Goal: Use online tool/utility: Utilize a website feature to perform a specific function

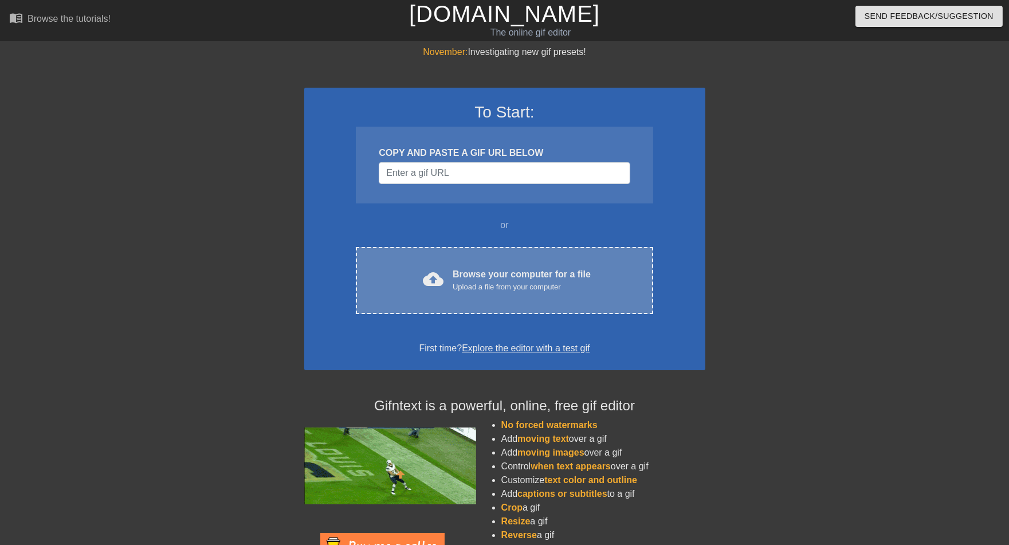
click at [507, 273] on div "Browse your computer for a file Upload a file from your computer" at bounding box center [522, 280] width 138 height 25
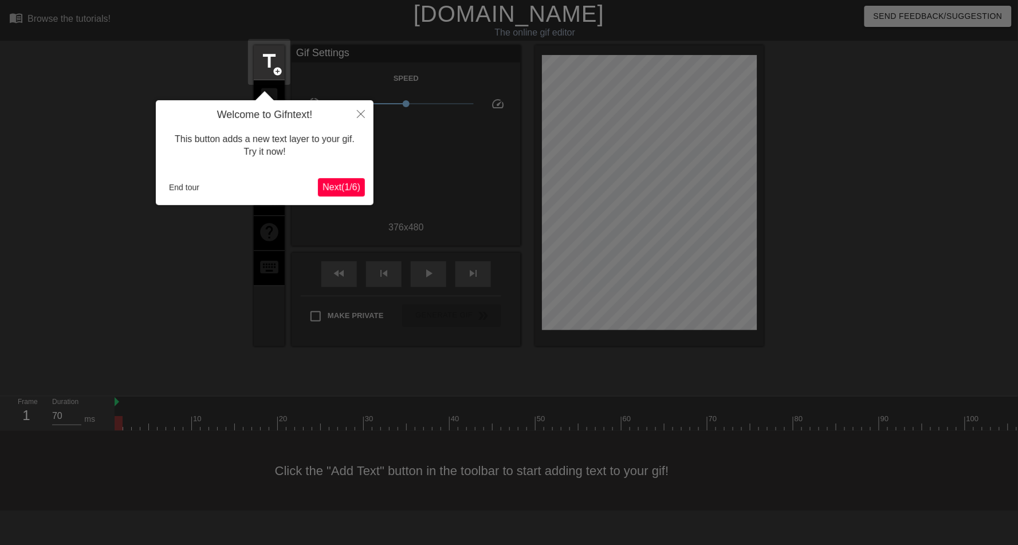
click at [340, 189] on span "Next ( 1 / 6 )" at bounding box center [341, 187] width 38 height 10
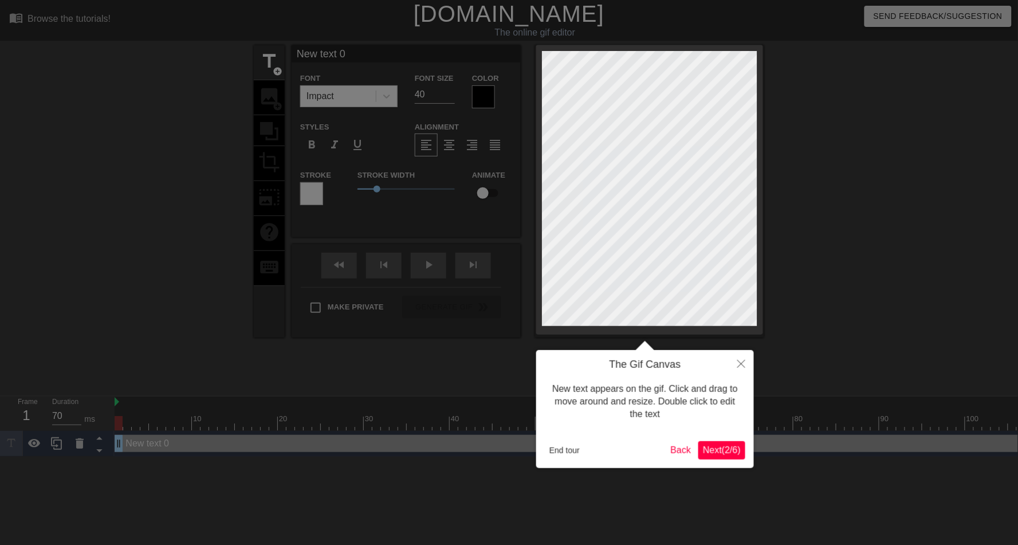
click at [731, 447] on span "Next ( 2 / 6 )" at bounding box center [722, 450] width 38 height 10
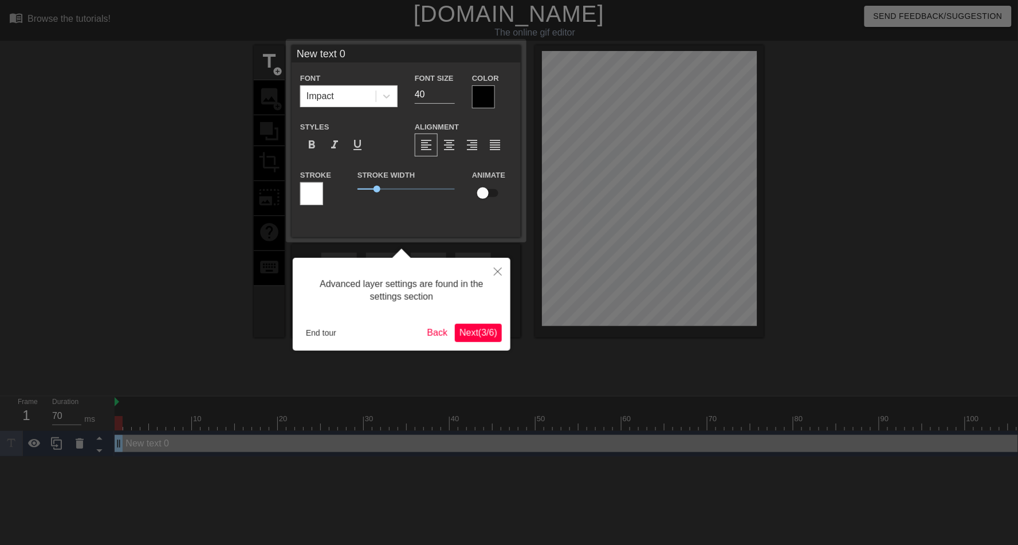
click at [478, 337] on span "Next ( 3 / 6 )" at bounding box center [478, 333] width 38 height 10
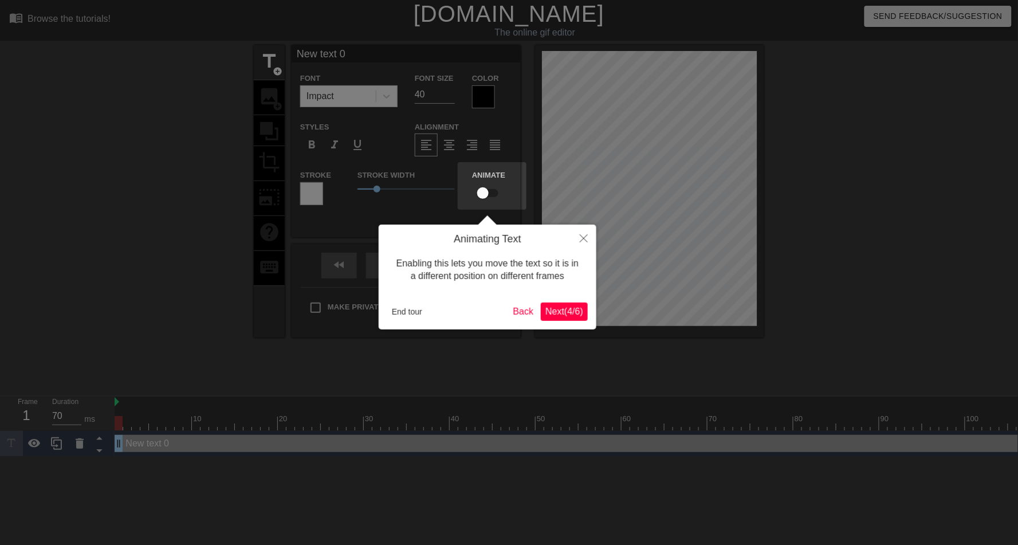
click at [555, 312] on span "Next ( 4 / 6 )" at bounding box center [564, 311] width 38 height 10
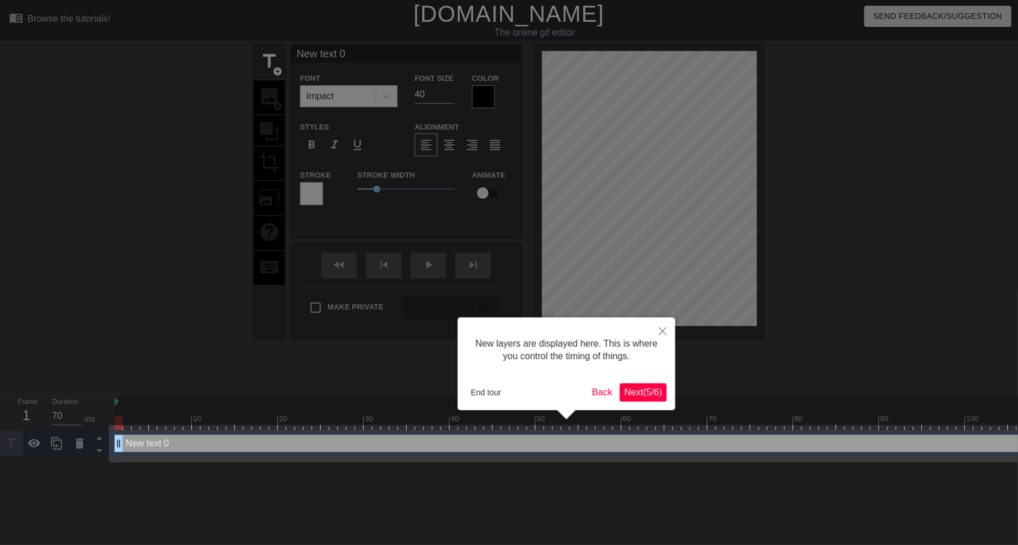
click at [646, 391] on span "Next ( 5 / 6 )" at bounding box center [643, 392] width 38 height 10
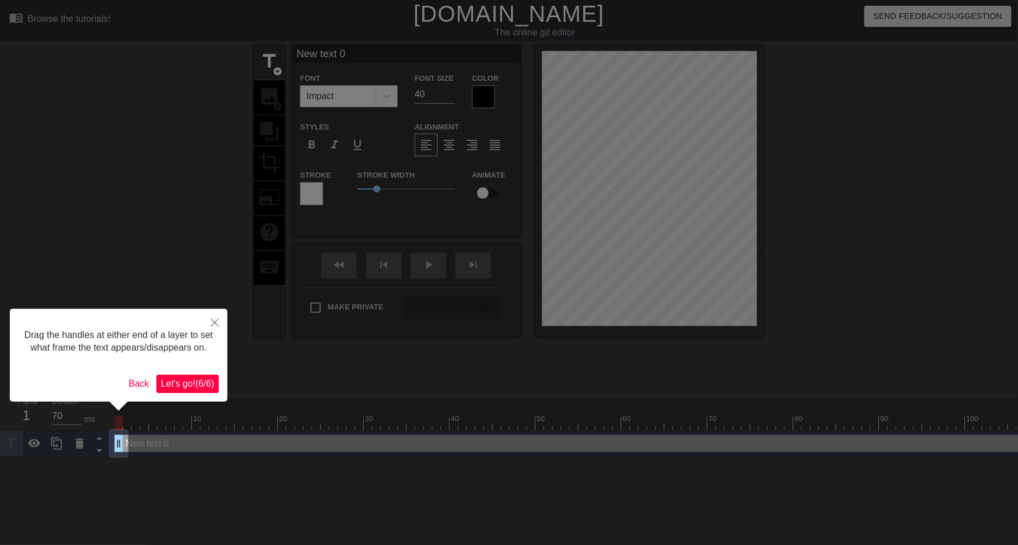
click at [194, 388] on span "Let's go! ( 6 / 6 )" at bounding box center [187, 384] width 53 height 10
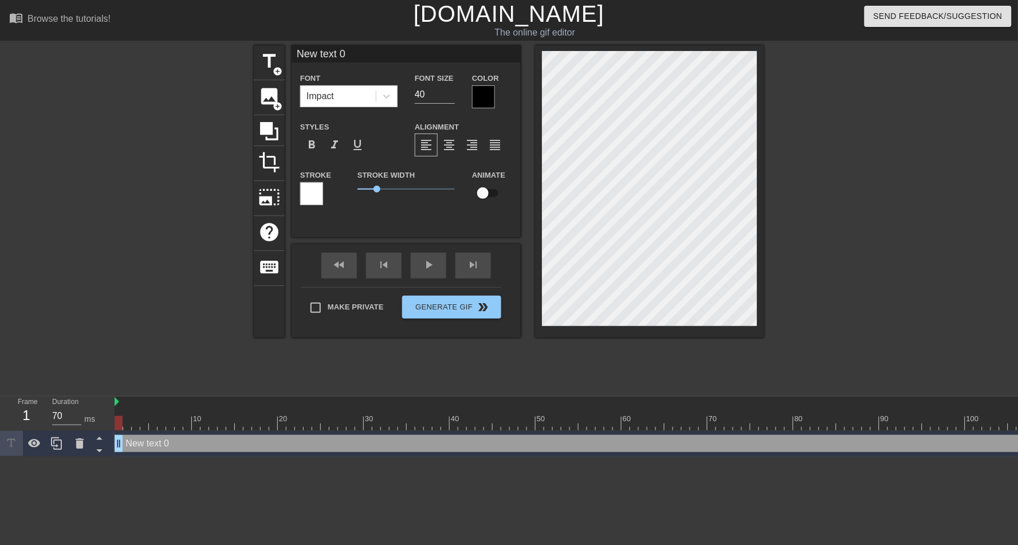
click at [480, 93] on div at bounding box center [483, 96] width 23 height 23
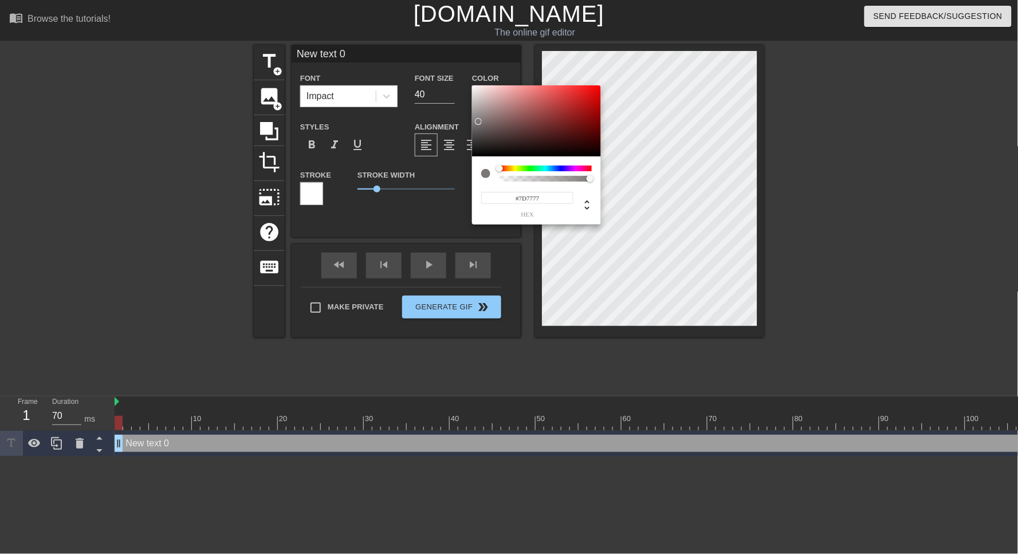
type input "#7B7575"
drag, startPoint x: 473, startPoint y: 151, endPoint x: 478, endPoint y: 122, distance: 29.6
click at [478, 122] on div at bounding box center [478, 122] width 7 height 7
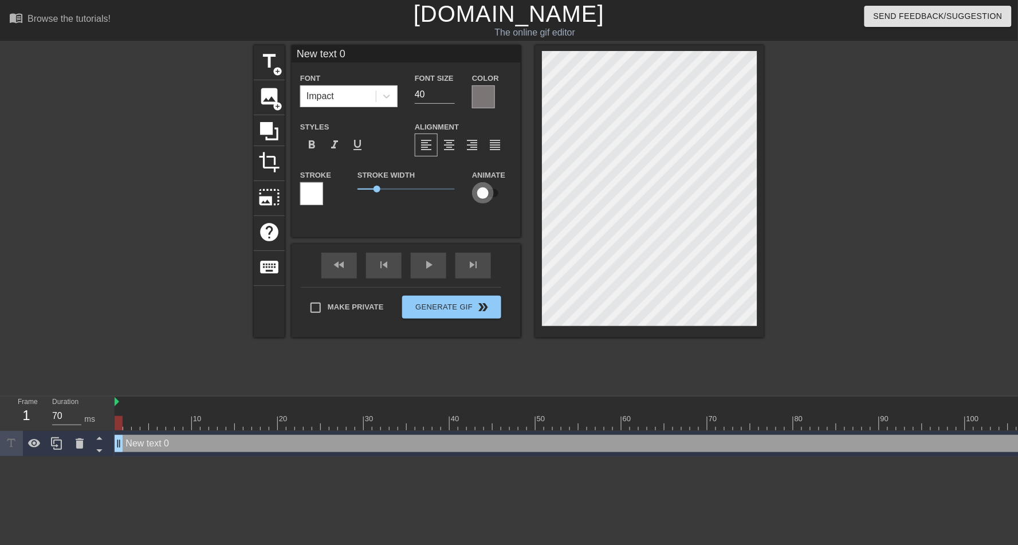
click at [495, 194] on input "checkbox" at bounding box center [482, 193] width 65 height 22
checkbox input "true"
type input "text 0"
type textarea "text 0"
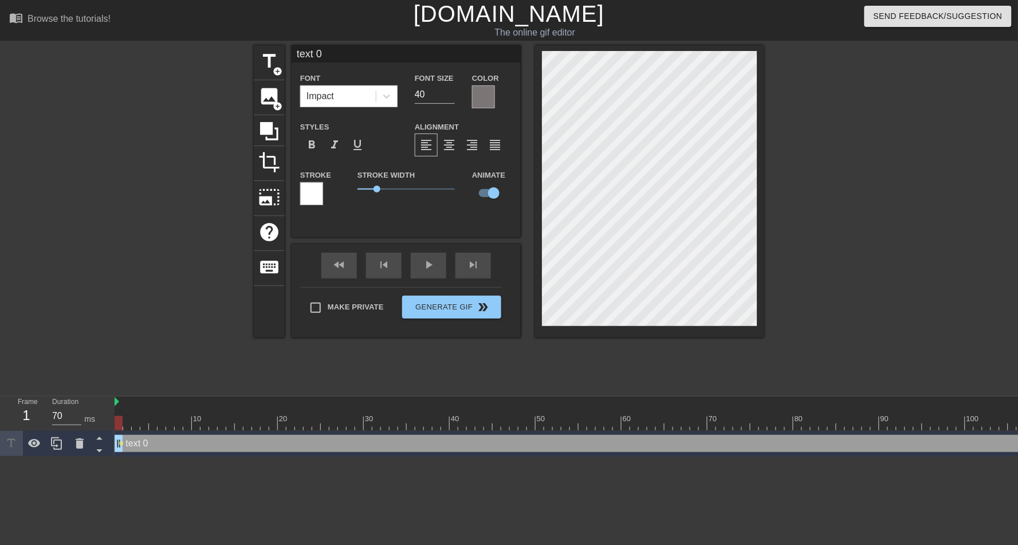
type input "text 0"
type textarea "text 0"
type input "ext 0"
type textarea "ext 0"
type input "xt 0"
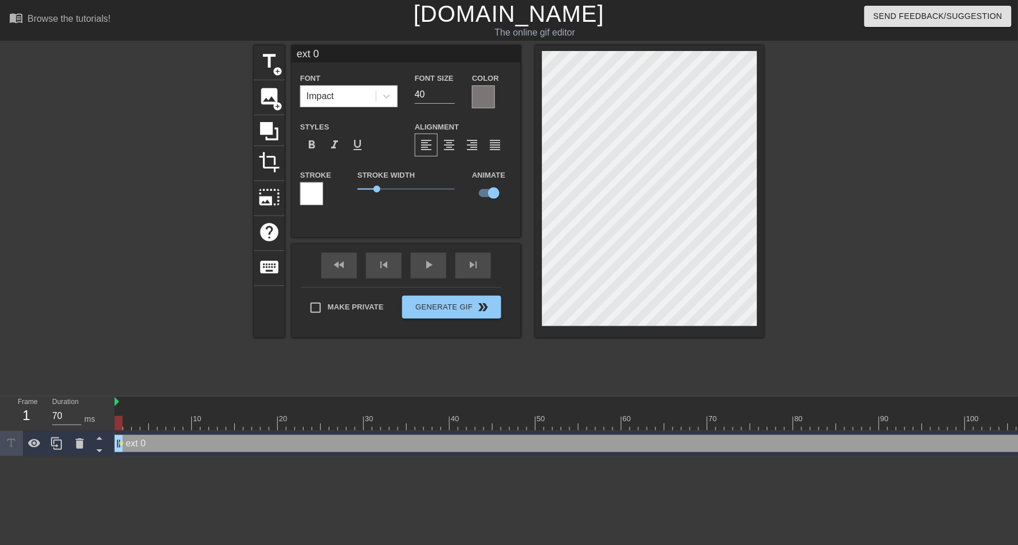
type textarea "xt 0"
type input "t 0"
type textarea "t 0"
type input "0"
type textarea "0"
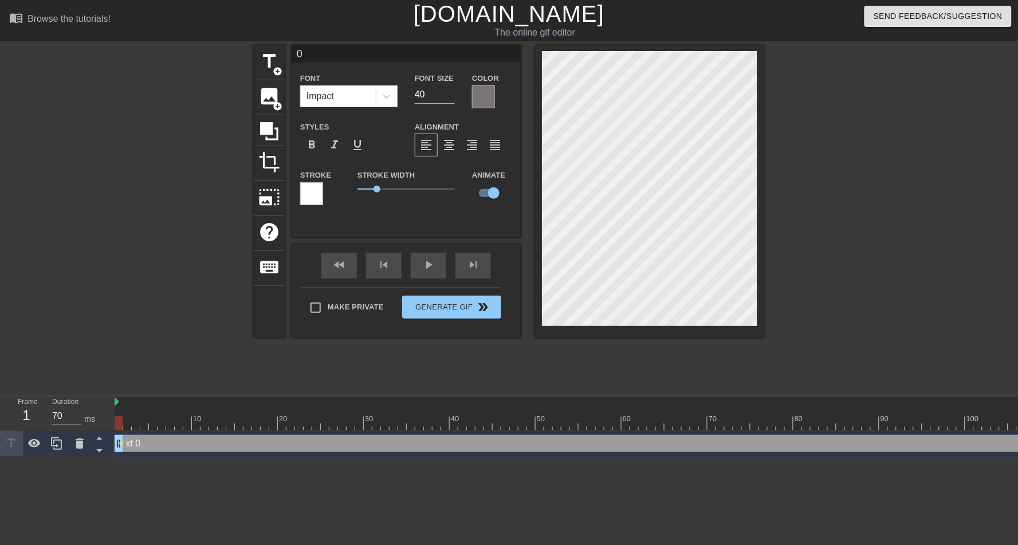
scroll to position [1, 1]
type input "0"
type textarea "0"
type input "R"
type textarea "R"
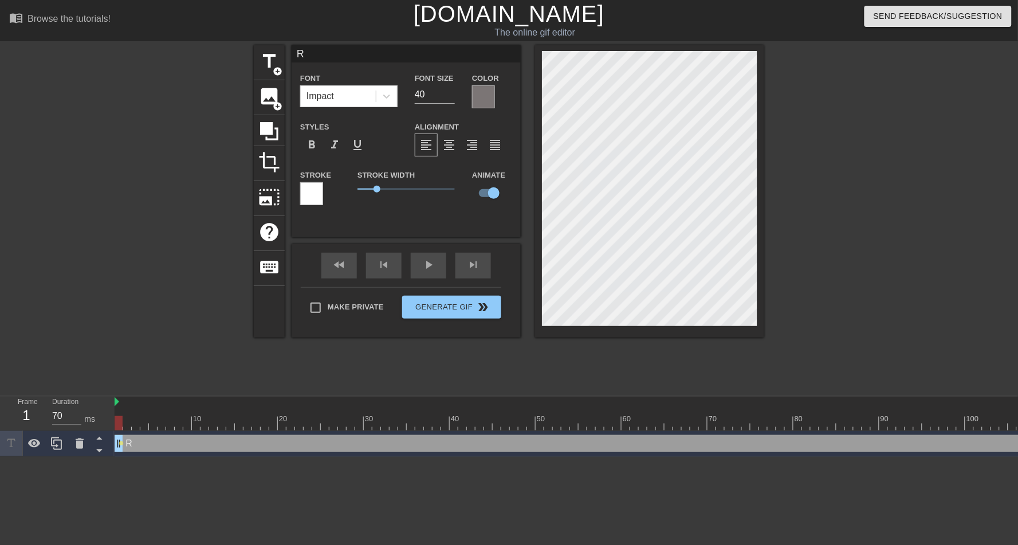
type input "Re"
type textarea "Re"
type input "Rel"
type textarea "Rel"
type input "Reli"
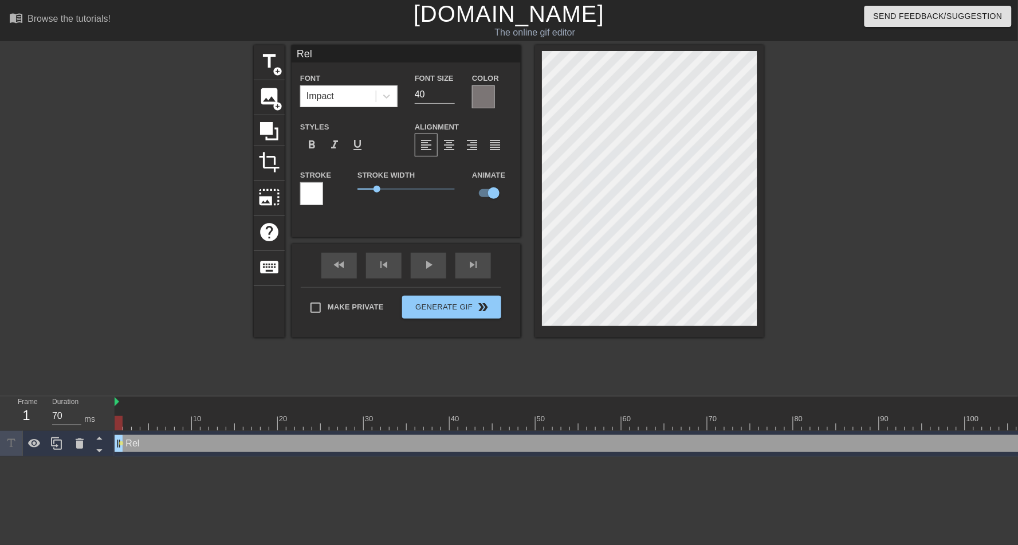
type textarea "Reli"
type input "Relia"
type textarea "Relia"
type input "Reli"
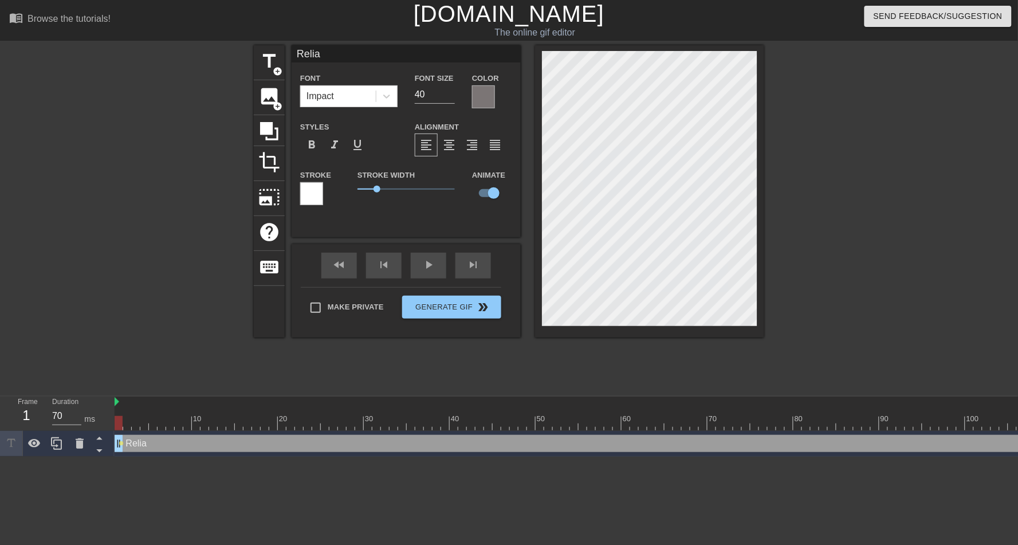
type textarea "Reli"
type input "Rel"
type textarea "Rel"
type input "Re"
type textarea "Re"
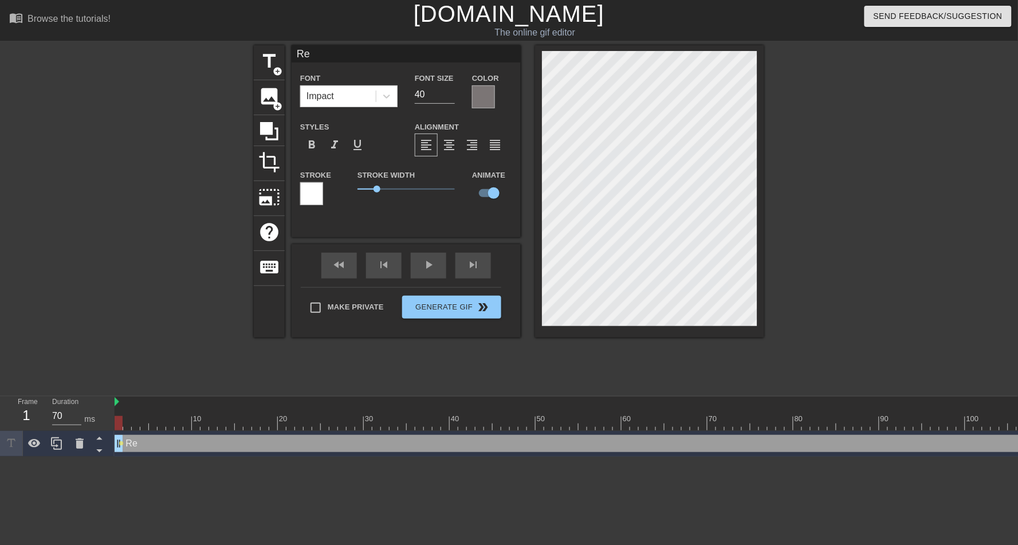
type input "R"
type textarea "R"
type input "RE"
type textarea "RE"
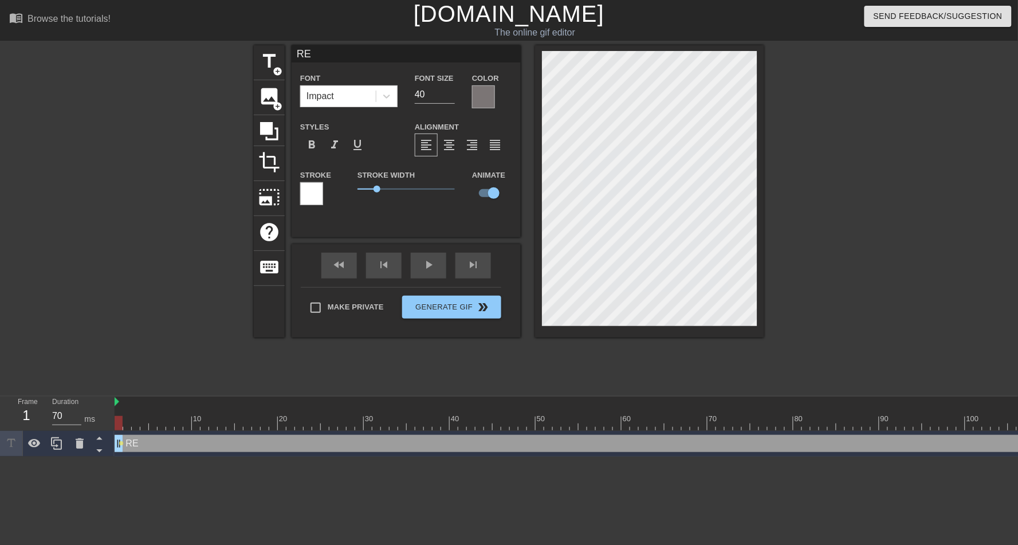
type input "REL"
type textarea "REL"
type input "RELI"
type textarea "RELI"
type input "RELIA"
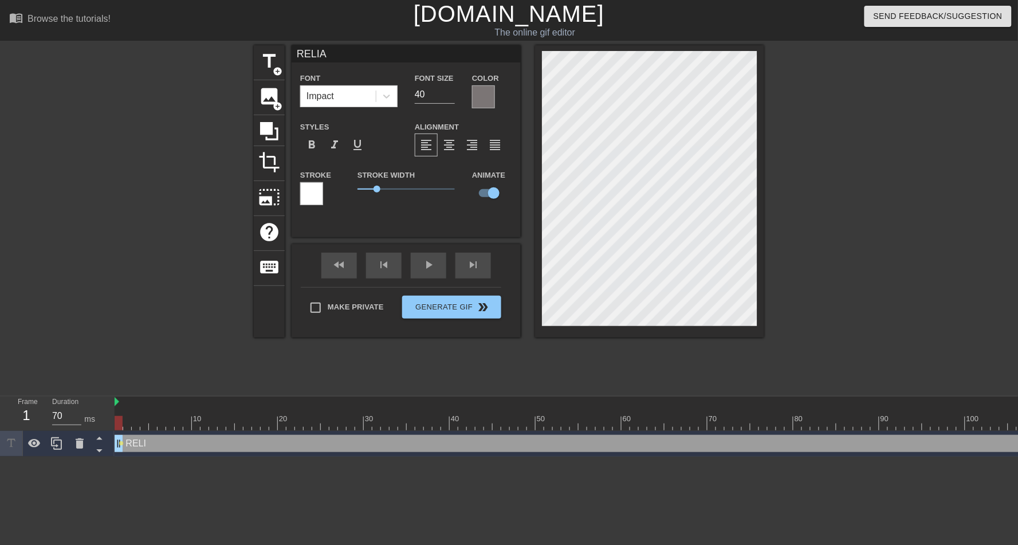
type textarea "RELIA"
type input "RELIAB"
type textarea "RELIAB"
type input "RELIABL"
type textarea "RELIABL"
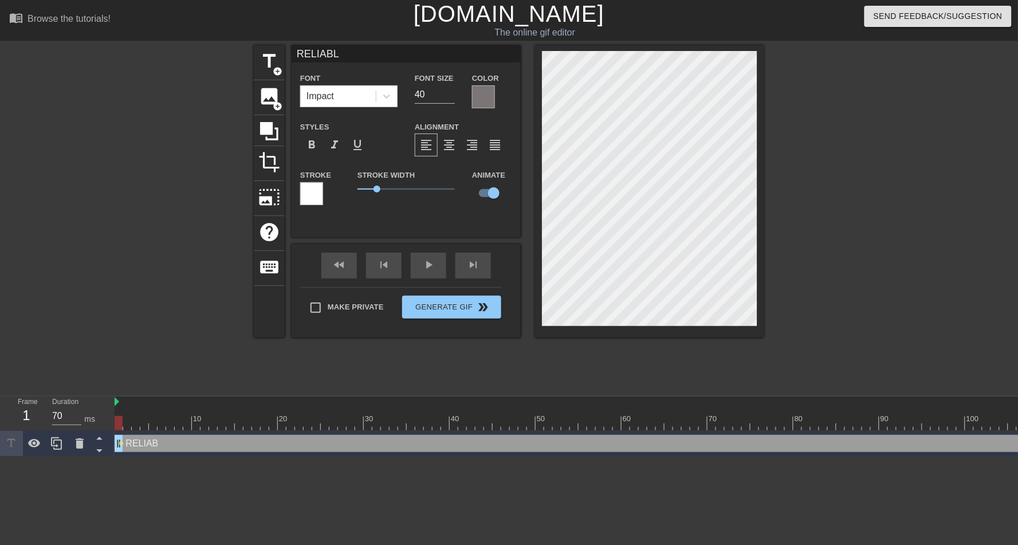
scroll to position [1, 3]
type input "RELIABLE"
type textarea "RELIABLE"
click at [453, 91] on input "41" at bounding box center [435, 94] width 40 height 18
click at [453, 91] on input "42" at bounding box center [435, 94] width 40 height 18
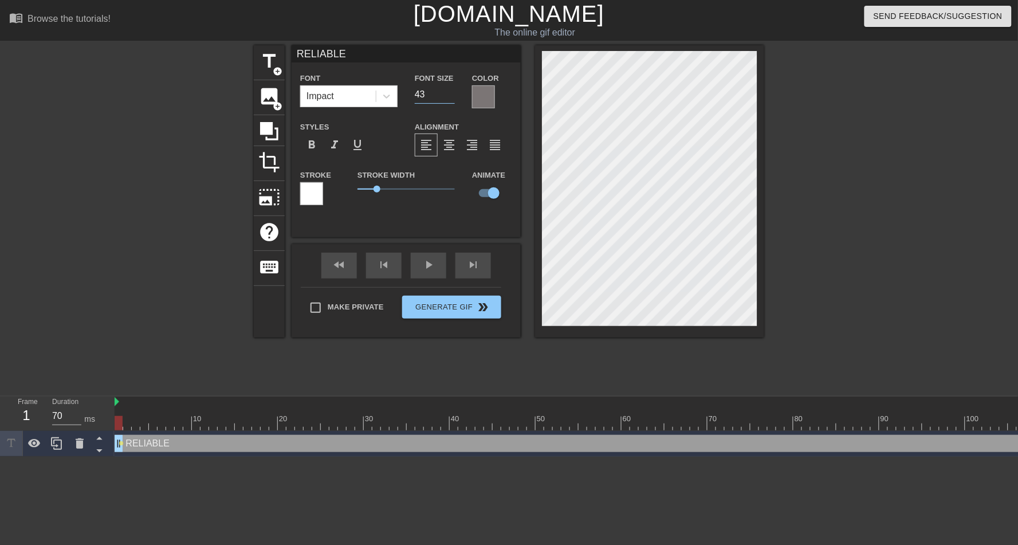
click at [453, 91] on input "43" at bounding box center [435, 94] width 40 height 18
click at [453, 91] on input "44" at bounding box center [435, 94] width 40 height 18
click at [453, 91] on input "45" at bounding box center [435, 94] width 40 height 18
click at [453, 91] on input "46" at bounding box center [435, 94] width 40 height 18
click at [453, 91] on input "47" at bounding box center [435, 94] width 40 height 18
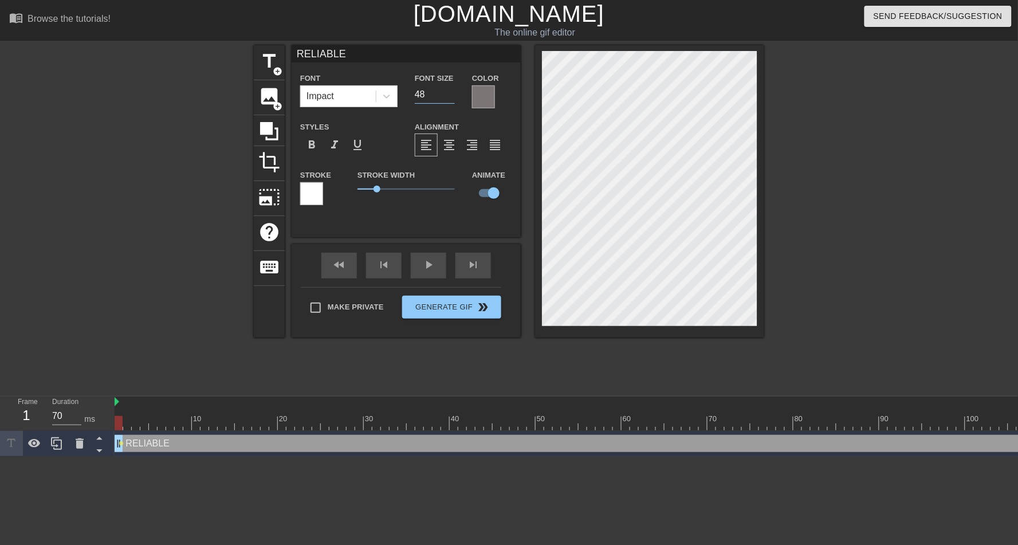
click at [453, 91] on input "48" at bounding box center [435, 94] width 40 height 18
click at [453, 91] on input "49" at bounding box center [435, 94] width 40 height 18
click at [453, 91] on input "50" at bounding box center [435, 94] width 40 height 18
click at [453, 91] on input "51" at bounding box center [435, 94] width 40 height 18
click at [453, 91] on input "52" at bounding box center [435, 94] width 40 height 18
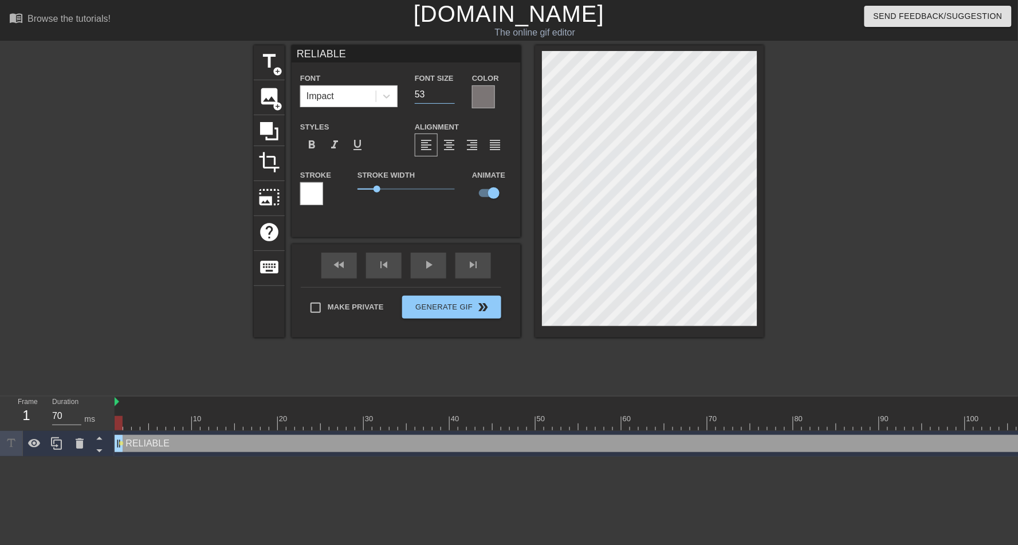
type input "53"
click at [453, 91] on input "53" at bounding box center [435, 94] width 40 height 18
click at [309, 196] on div at bounding box center [311, 193] width 23 height 23
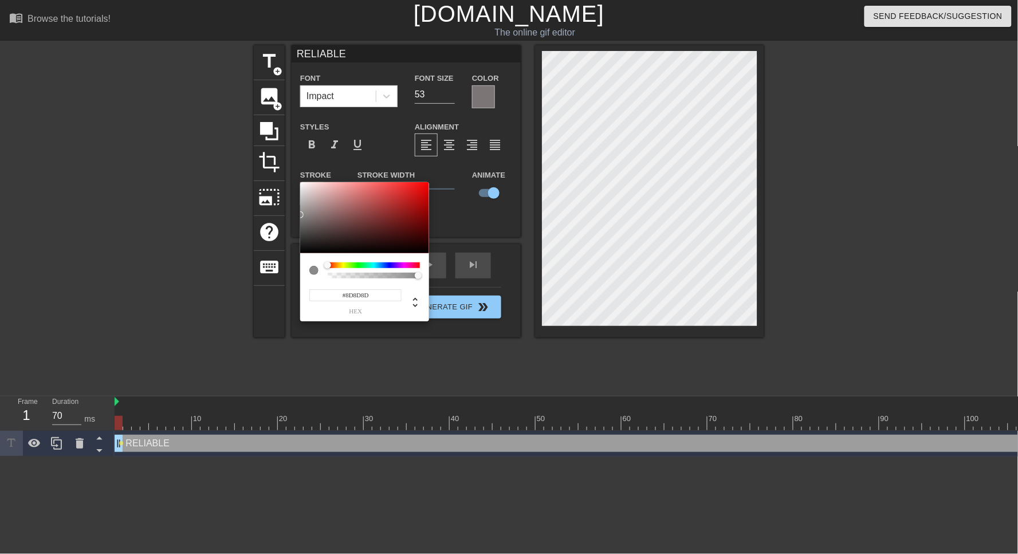
type input "#8F8F8F"
drag, startPoint x: 306, startPoint y: 216, endPoint x: 297, endPoint y: 214, distance: 9.4
click at [297, 214] on div "#8F8F8F hex" at bounding box center [509, 277] width 1018 height 554
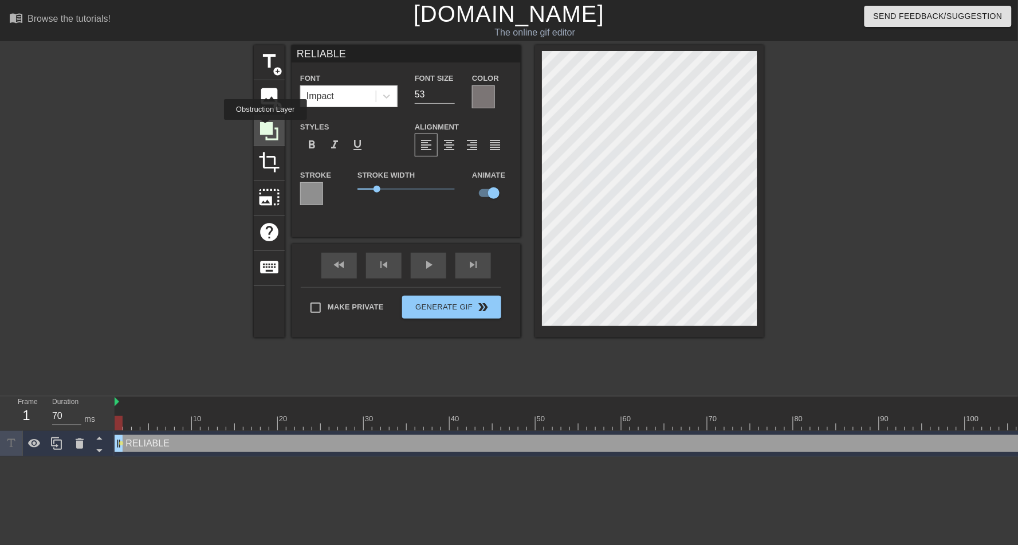
click at [267, 128] on icon at bounding box center [269, 131] width 18 height 18
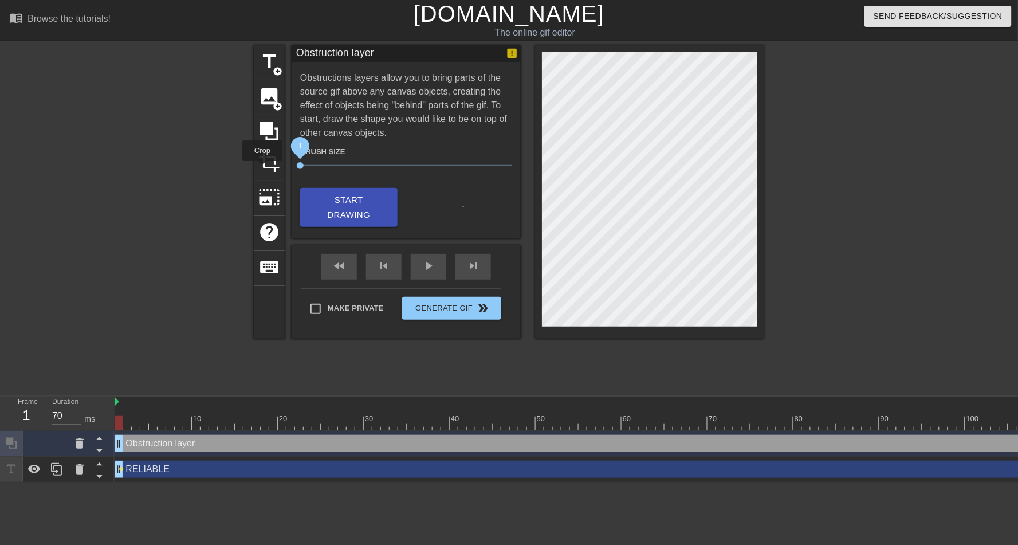
drag, startPoint x: 364, startPoint y: 163, endPoint x: 251, endPoint y: 170, distance: 113.1
click at [251, 170] on div "title add_circle image add_circle crop photo_size_select_large help keyboard Ob…" at bounding box center [509, 217] width 1018 height 344
click at [360, 213] on span "Start Drawing" at bounding box center [349, 207] width 70 height 30
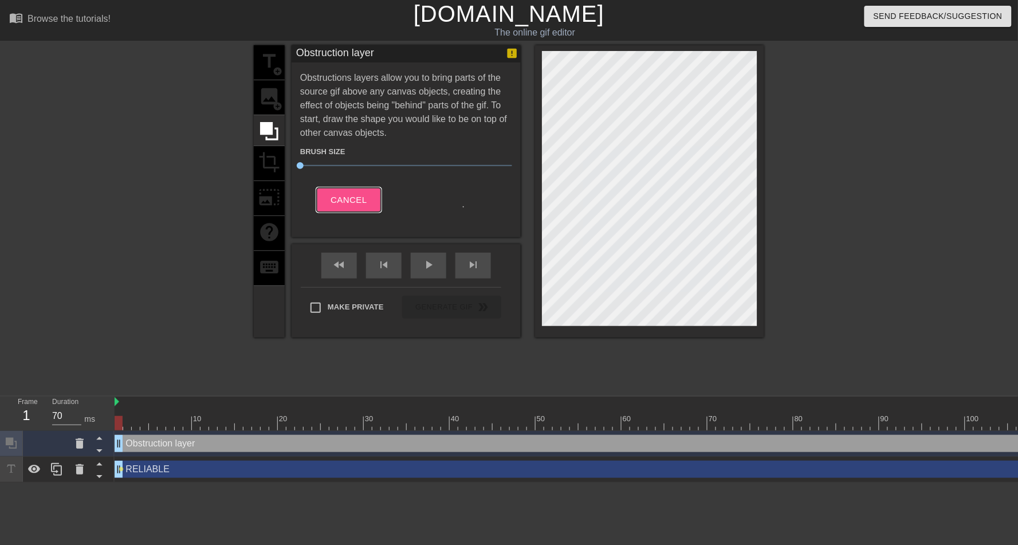
click at [357, 204] on span "Cancel" at bounding box center [349, 199] width 36 height 15
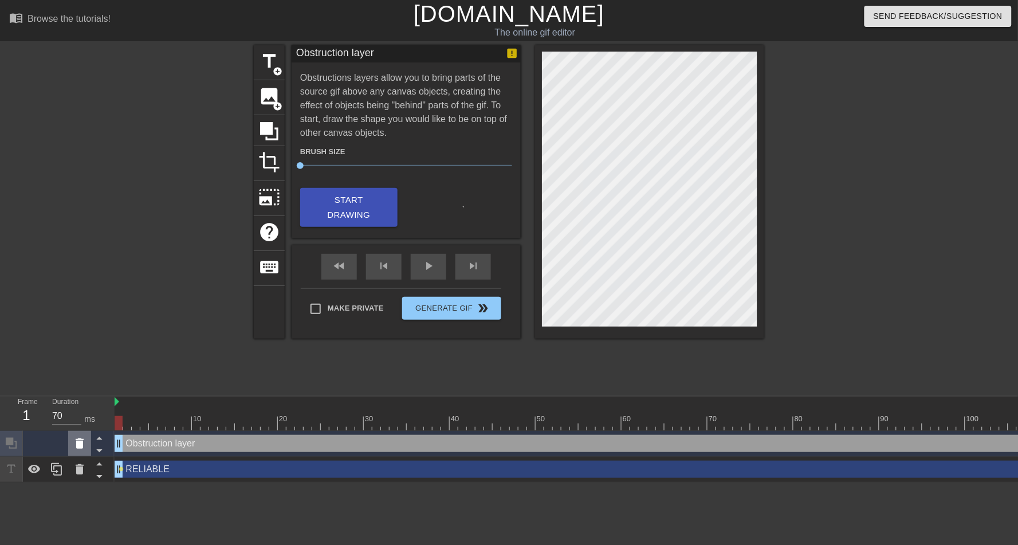
click at [74, 445] on icon at bounding box center [80, 443] width 14 height 14
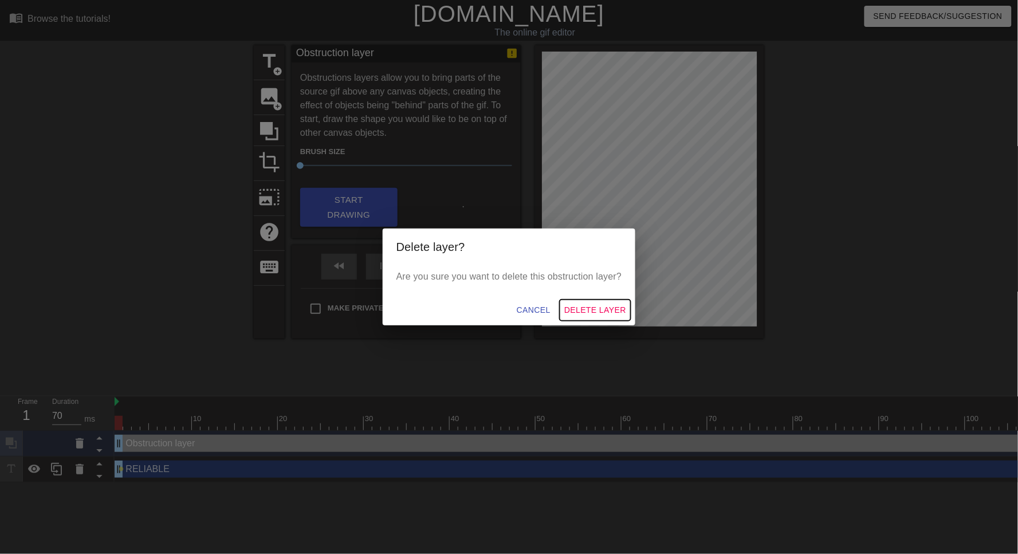
click at [604, 309] on span "Delete Layer" at bounding box center [595, 310] width 62 height 14
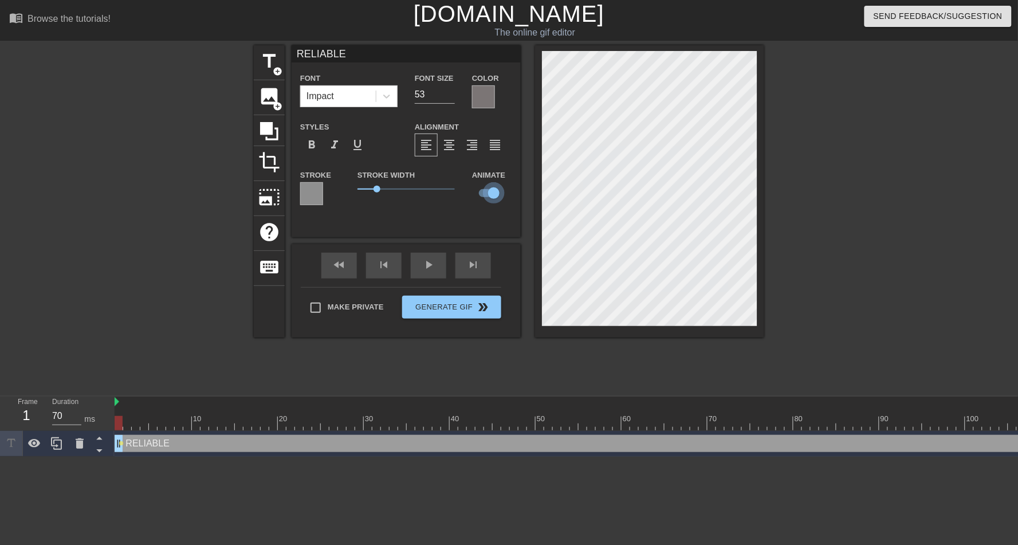
click at [484, 195] on input "checkbox" at bounding box center [493, 193] width 65 height 22
drag, startPoint x: 486, startPoint y: 194, endPoint x: 524, endPoint y: 189, distance: 38.2
click at [524, 189] on div "title add_circle image add_circle crop photo_size_select_large help keyboard RE…" at bounding box center [509, 191] width 510 height 292
click at [494, 193] on input "checkbox" at bounding box center [482, 193] width 65 height 22
checkbox input "true"
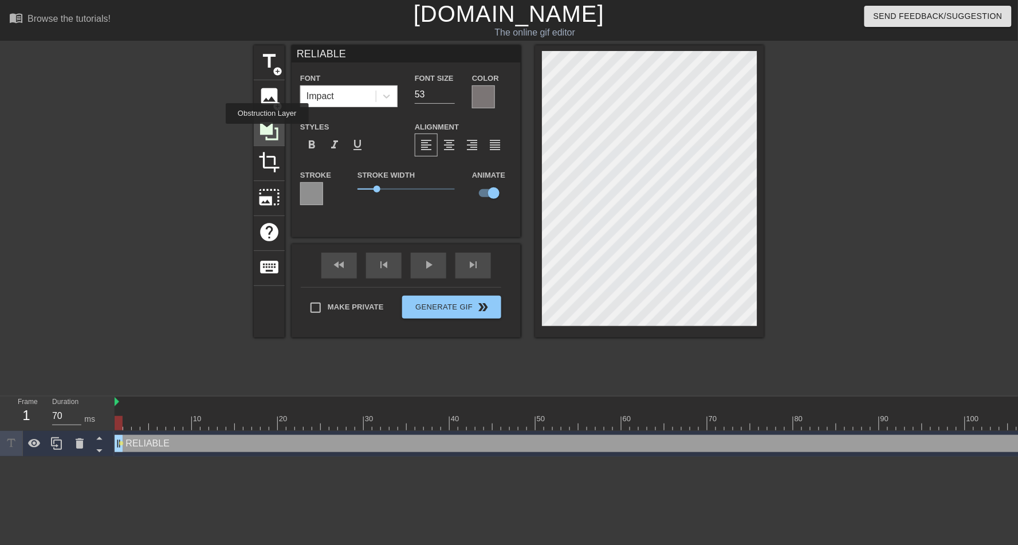
click at [269, 132] on icon at bounding box center [269, 131] width 18 height 18
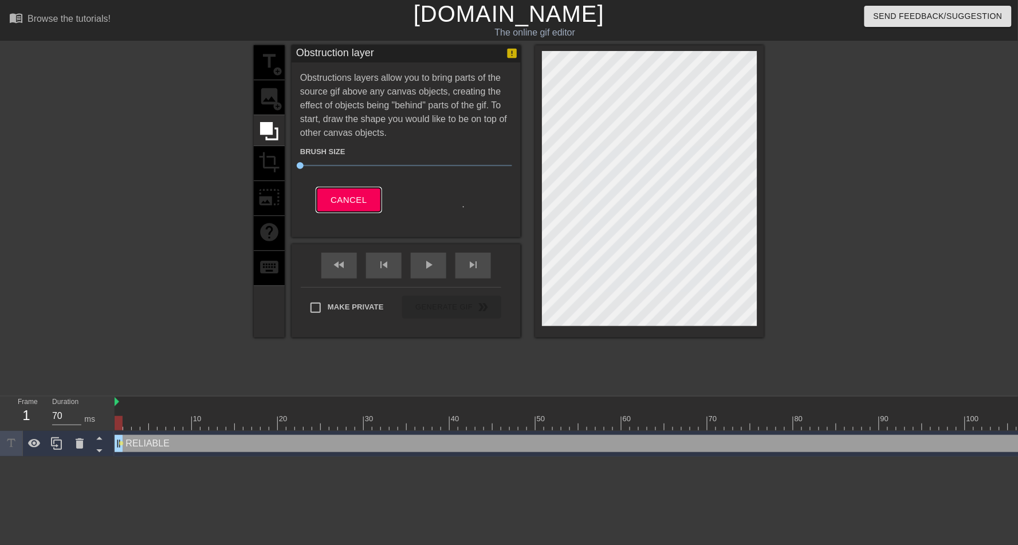
click at [340, 197] on span "Cancel" at bounding box center [349, 199] width 36 height 15
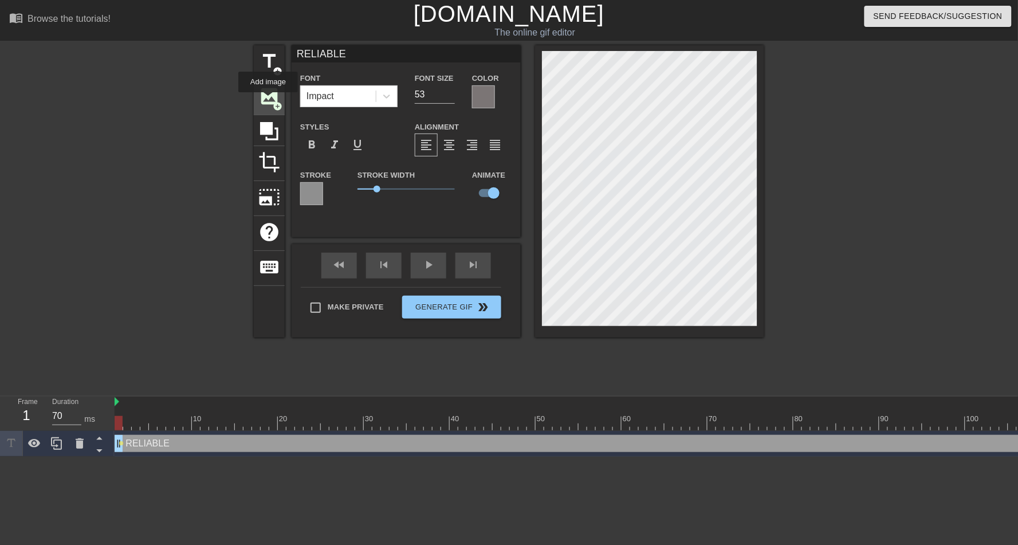
click at [269, 100] on span "image" at bounding box center [269, 96] width 22 height 22
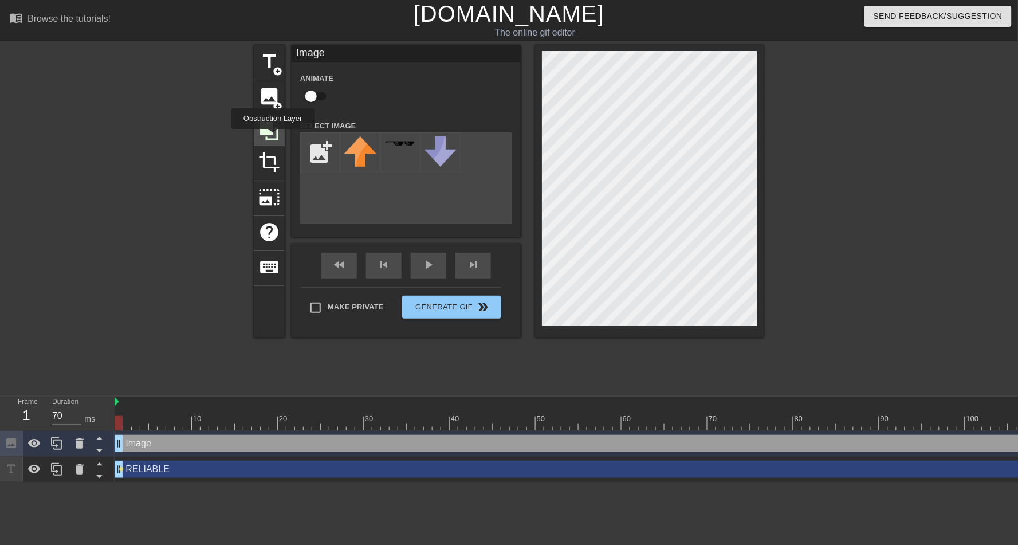
click at [274, 137] on icon at bounding box center [269, 131] width 22 height 22
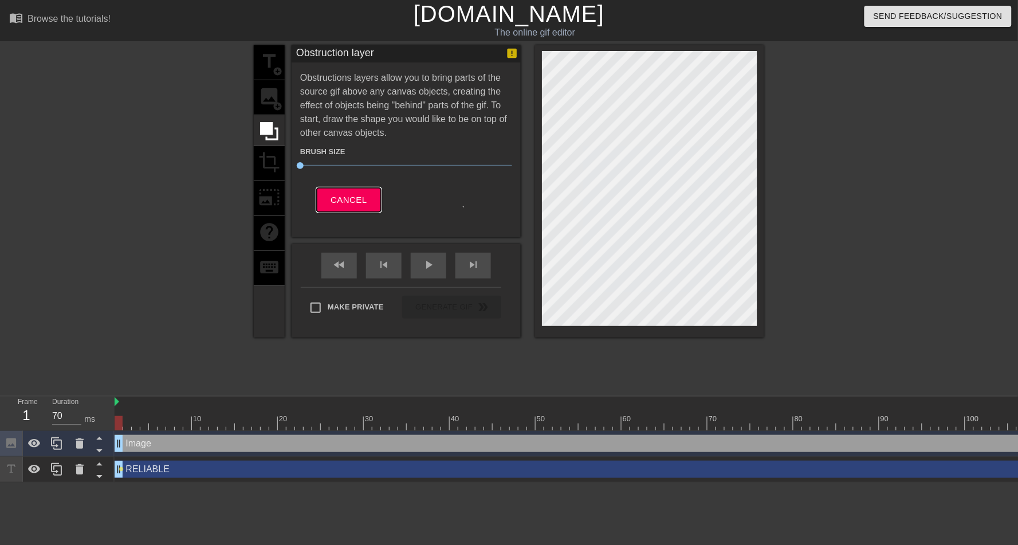
click at [348, 188] on button "Cancel" at bounding box center [349, 200] width 64 height 24
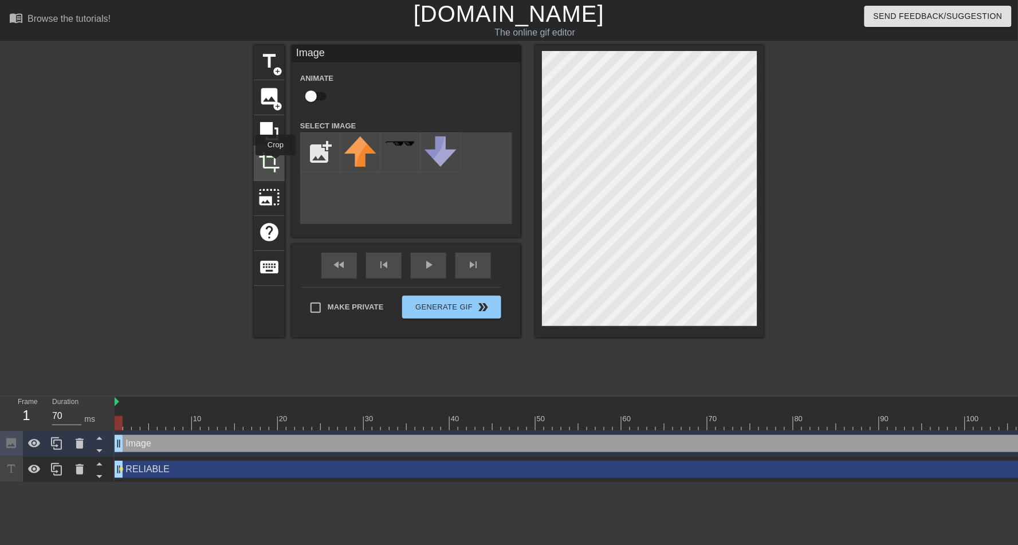
click at [276, 163] on span "crop" at bounding box center [269, 162] width 22 height 22
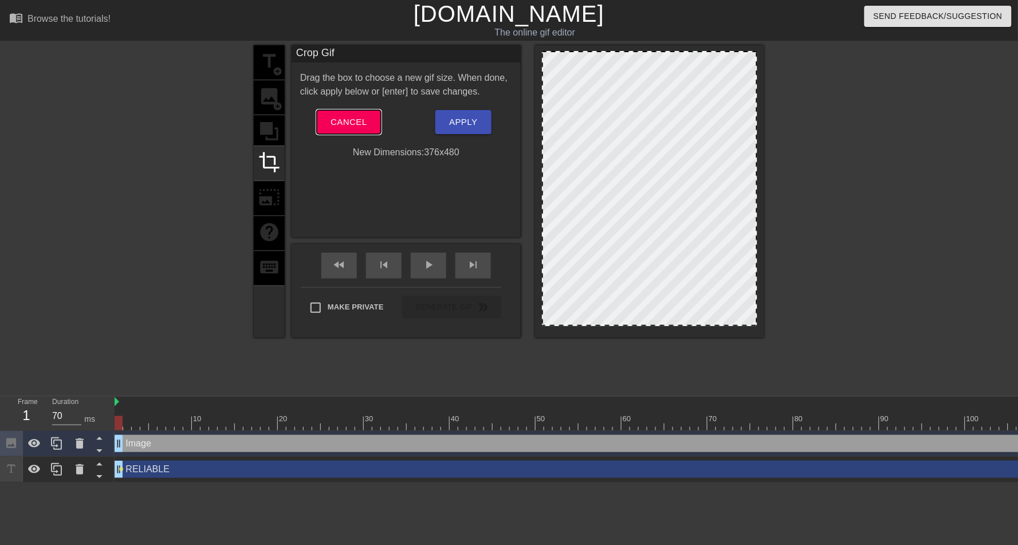
click at [368, 126] on button "Cancel" at bounding box center [349, 122] width 64 height 24
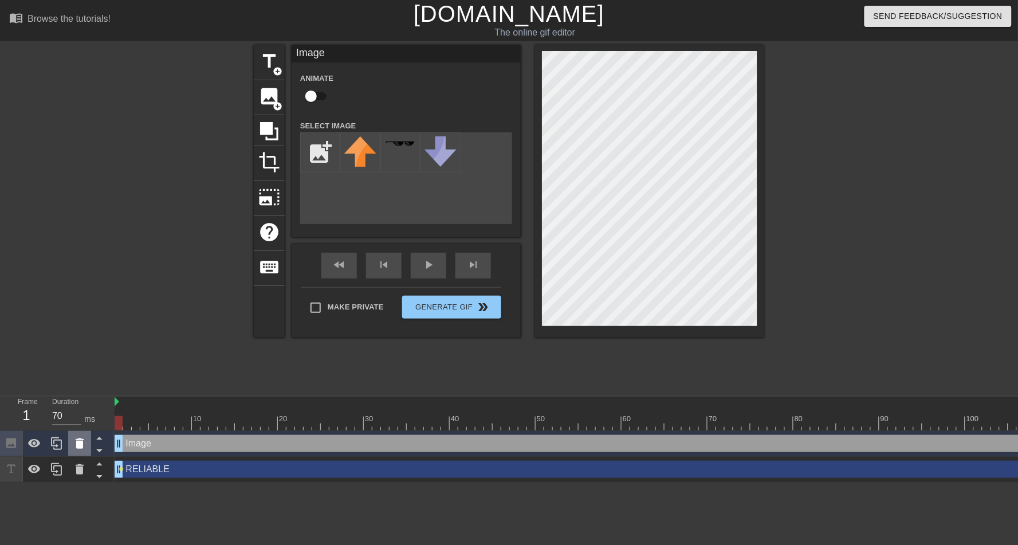
click at [81, 443] on icon at bounding box center [80, 443] width 8 height 10
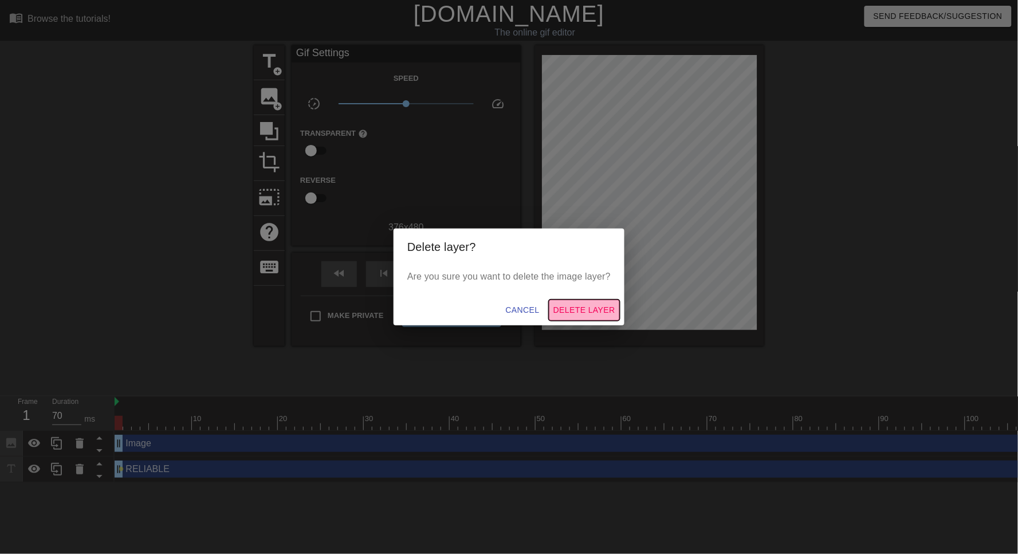
click at [593, 308] on span "Delete Layer" at bounding box center [584, 310] width 62 height 14
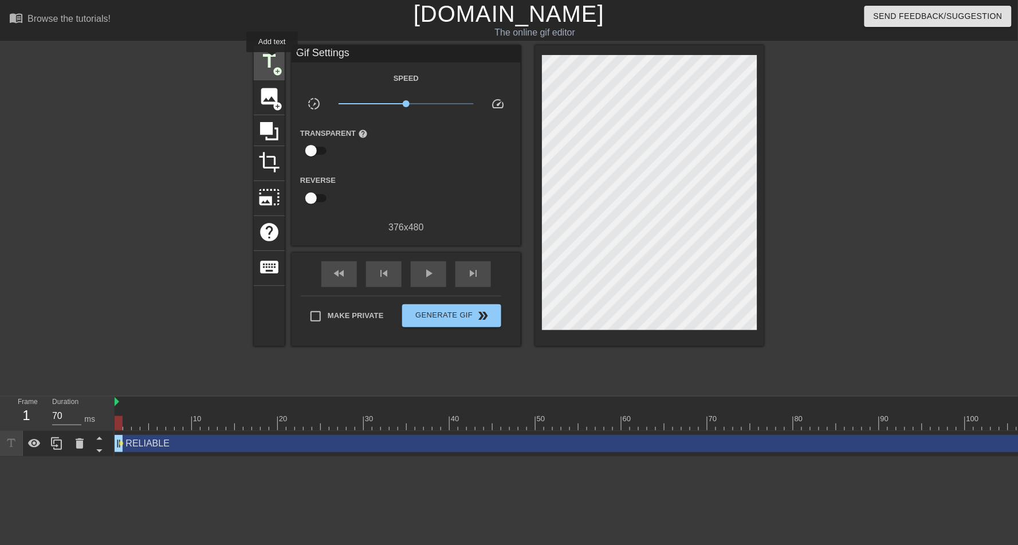
click at [273, 61] on span "title" at bounding box center [269, 61] width 22 height 22
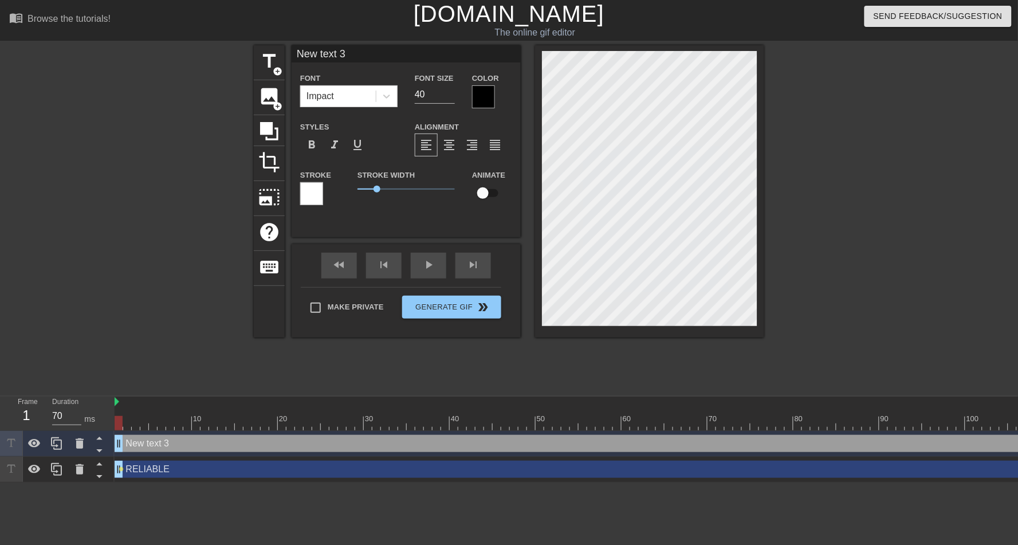
scroll to position [2, 2]
type input "New 3"
type textarea "New 3"
type input "New 3"
type textarea "New 3"
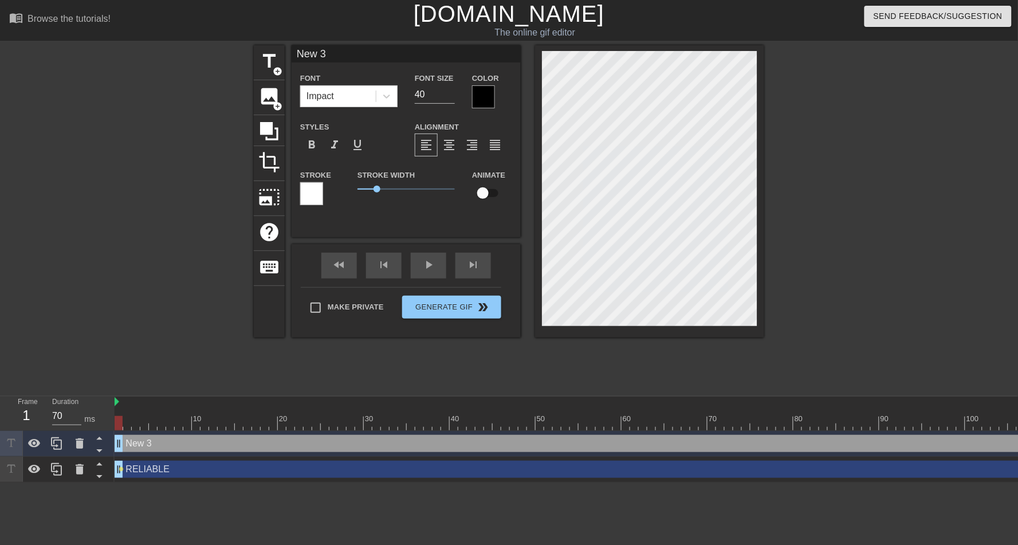
type input "New"
type textarea "New"
type input "New"
type textarea "New"
type input "Ne"
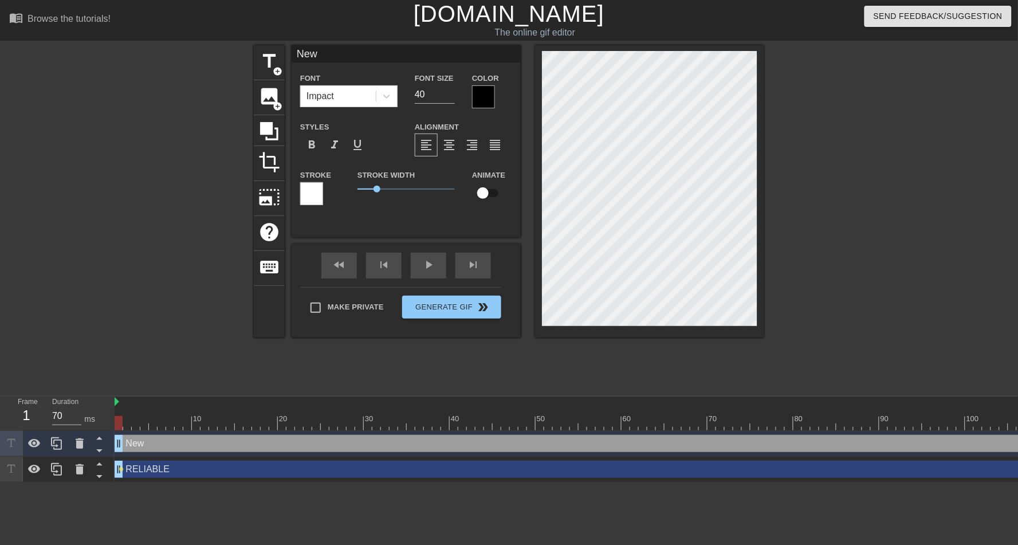
type textarea "Ne"
type input "N"
type textarea "N"
type input "-"
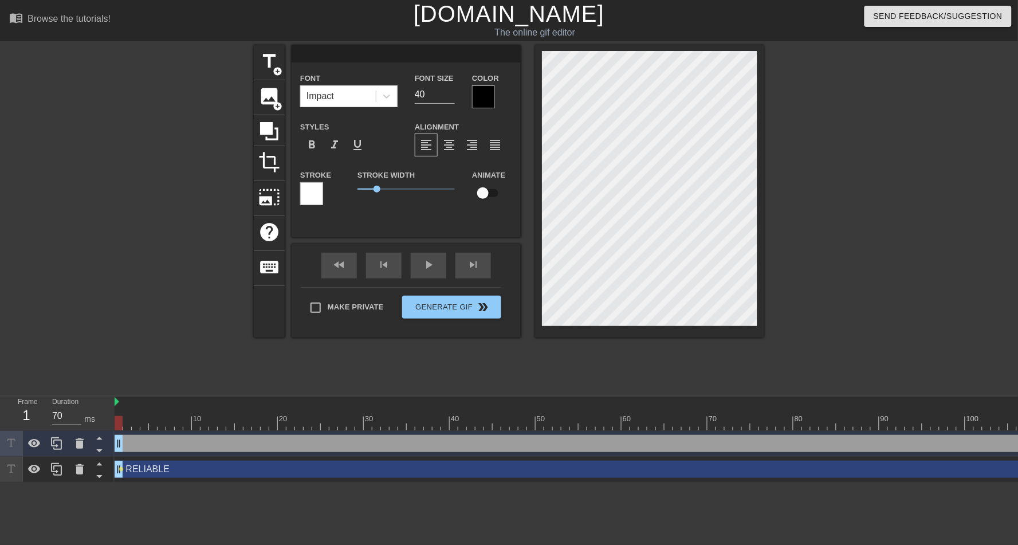
type textarea "-"
type input "--"
type textarea "--"
type input "---"
type textarea "---"
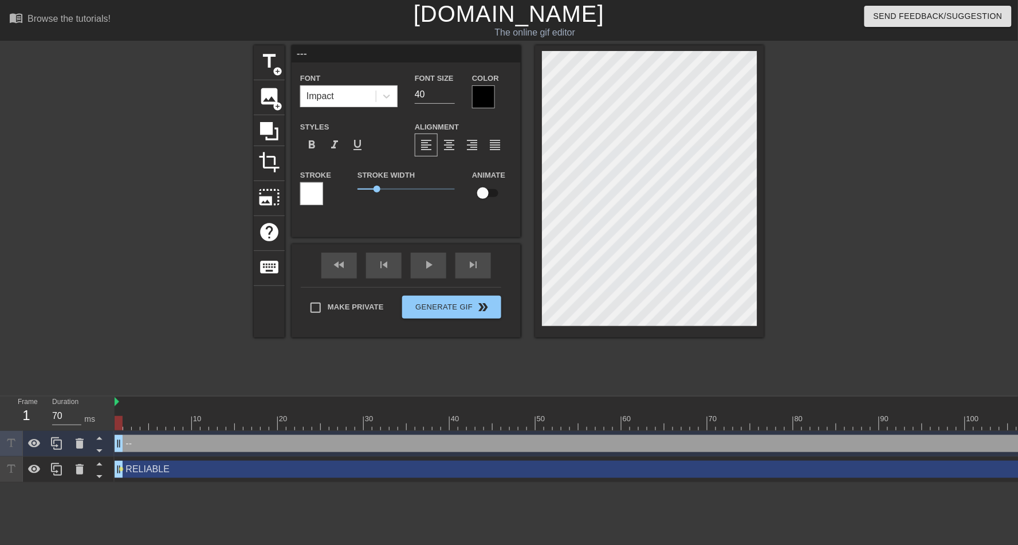
type input "----"
type textarea "----"
type input "-----"
type textarea "-----"
type input "------"
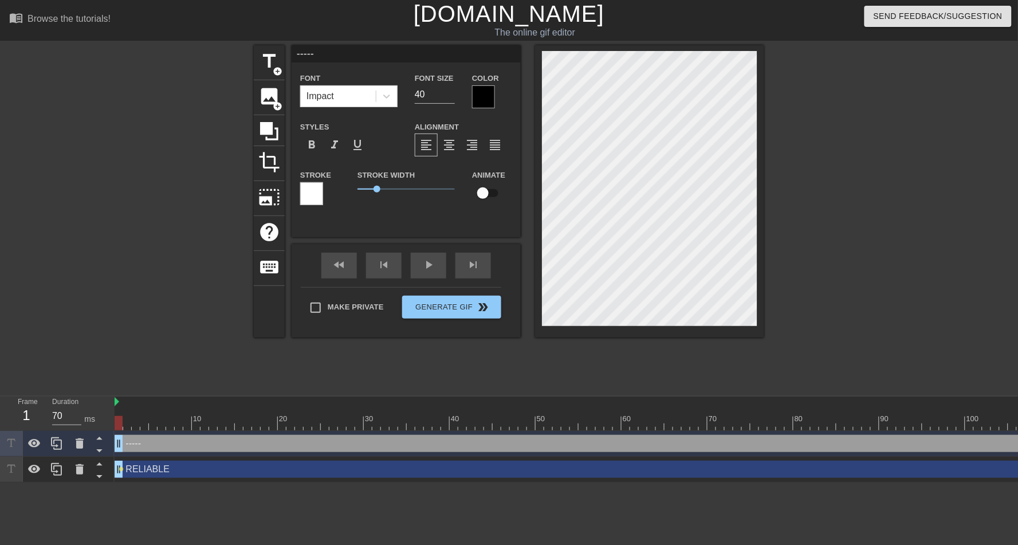
type textarea "------"
type input "-------"
type textarea "-------"
type input "--------"
type textarea "--------"
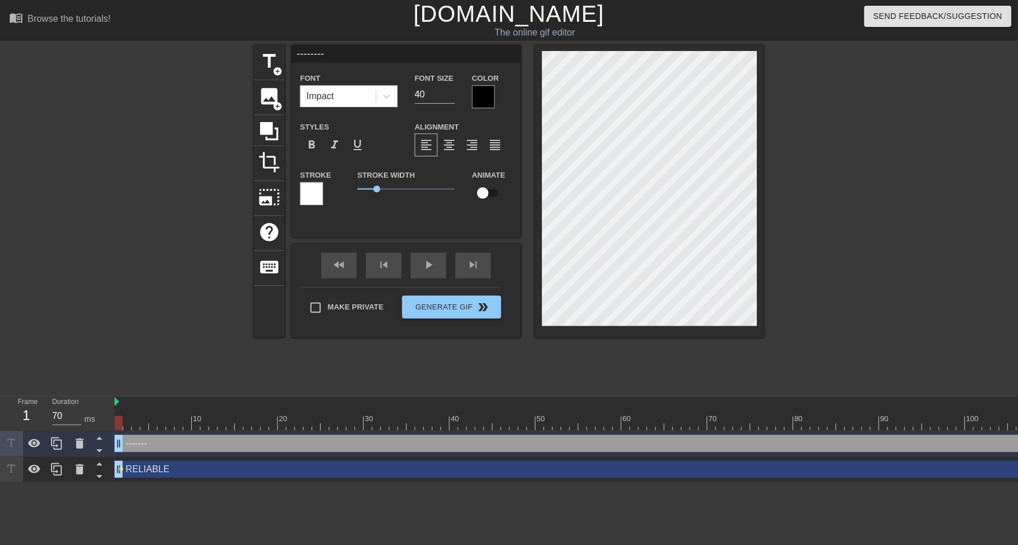
type input "---------"
type textarea "---------"
type input "----------"
type textarea "----------"
type input "-----------"
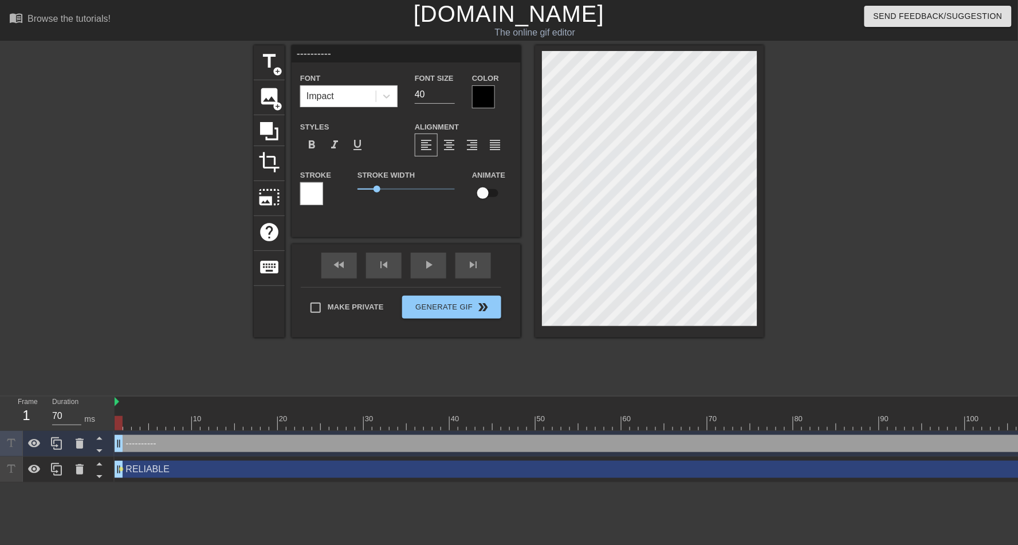
type textarea "-----------"
type input "------------"
type textarea "------------"
type input "-------------"
type textarea "-------------"
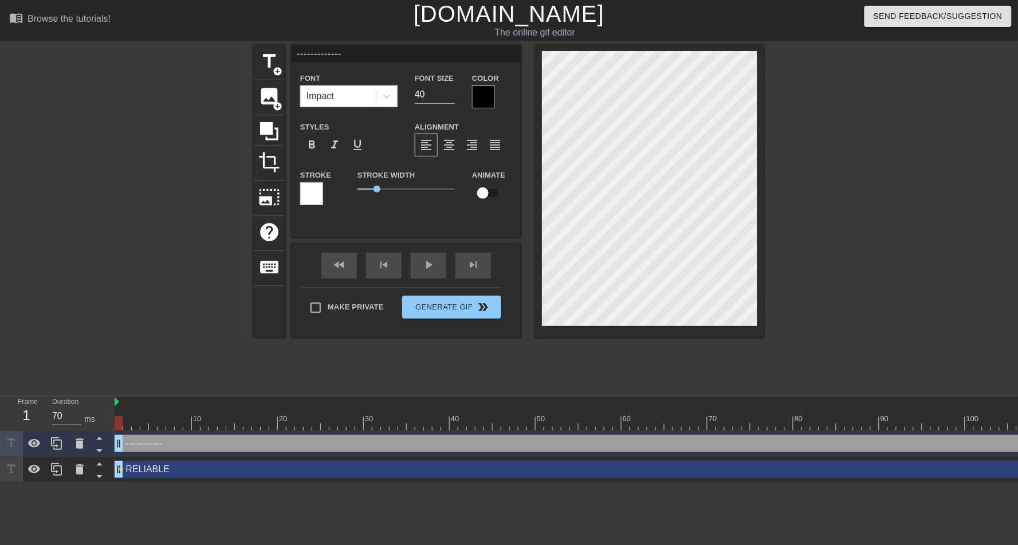
scroll to position [2, 4]
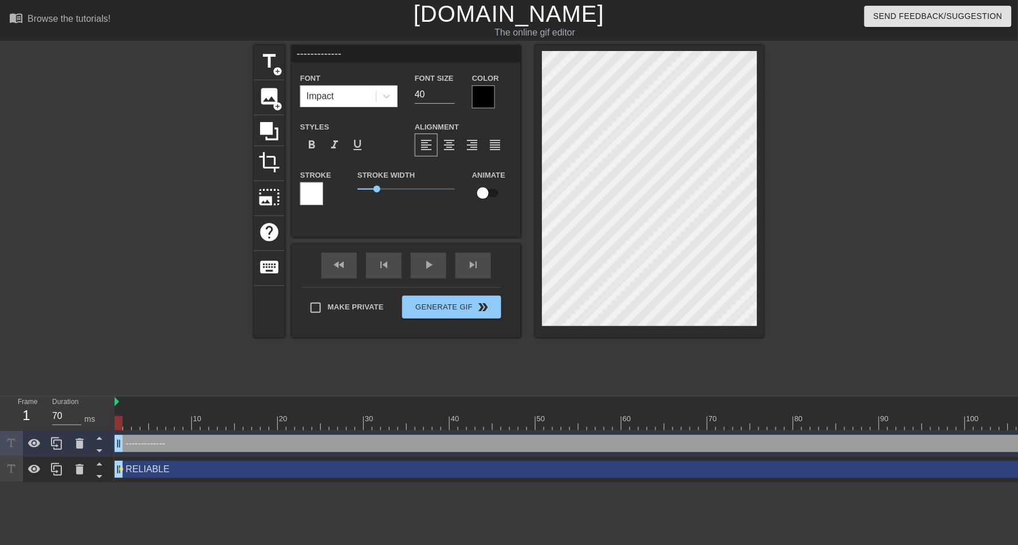
type input "RELIABLE"
type input "53"
checkbox input "true"
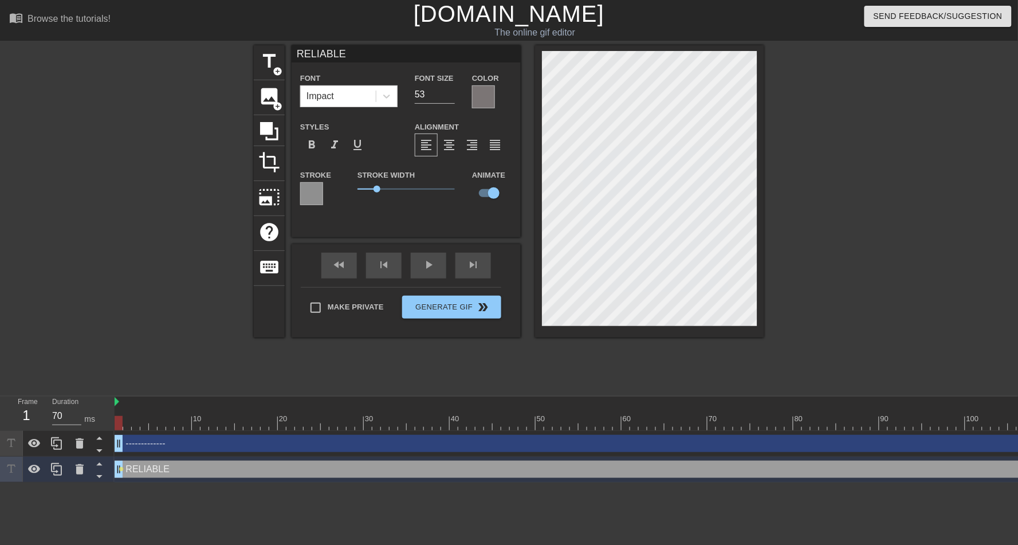
type input "-------------"
type input "40"
checkbox input "false"
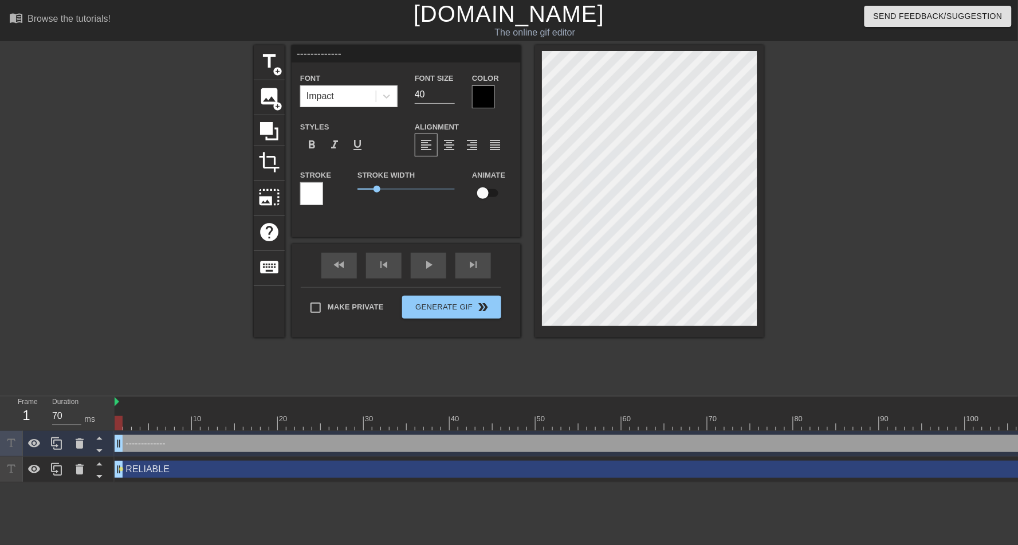
type input "RELIABLE"
type input "53"
checkbox input "true"
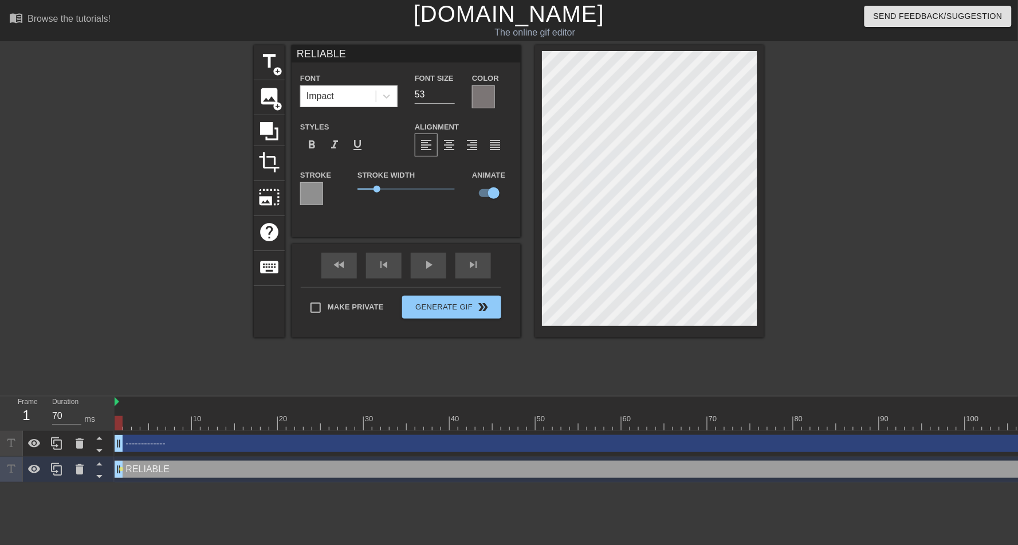
type input "-------------"
type input "40"
checkbox input "false"
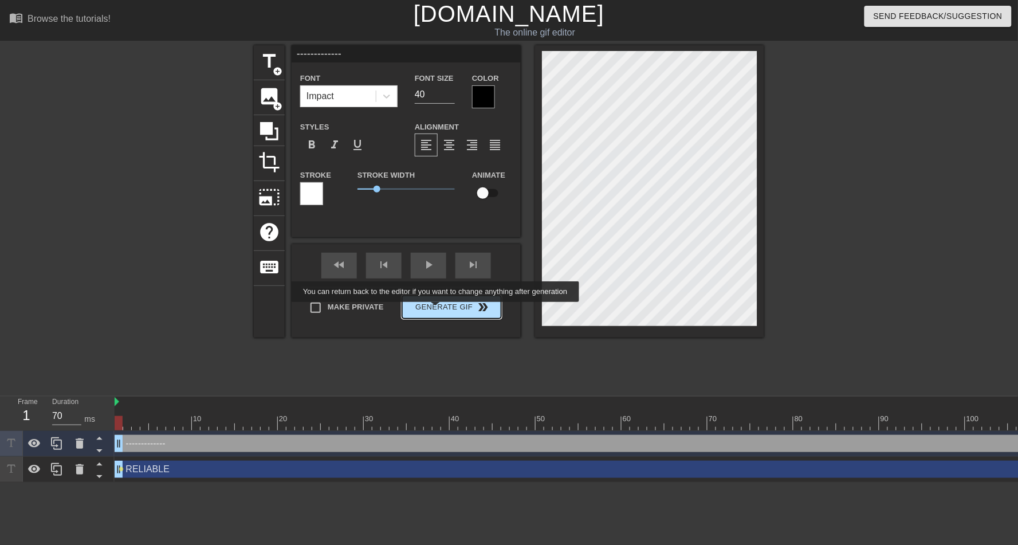
click at [443, 310] on span "Generate Gif double_arrow" at bounding box center [452, 307] width 90 height 14
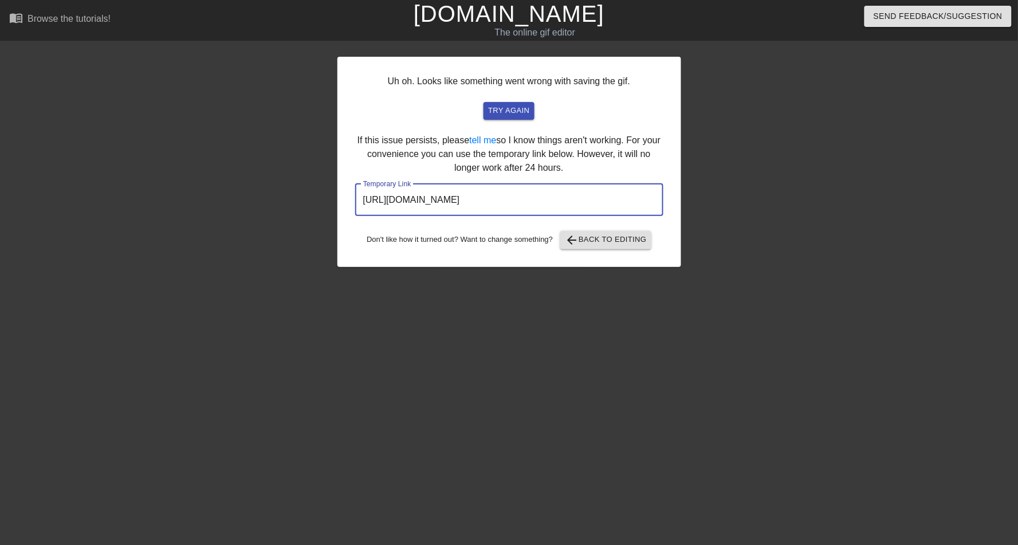
drag, startPoint x: 601, startPoint y: 200, endPoint x: 358, endPoint y: 202, distance: 242.9
click at [358, 202] on input "[URL][DOMAIN_NAME]" at bounding box center [509, 200] width 308 height 32
